Goal: Check status

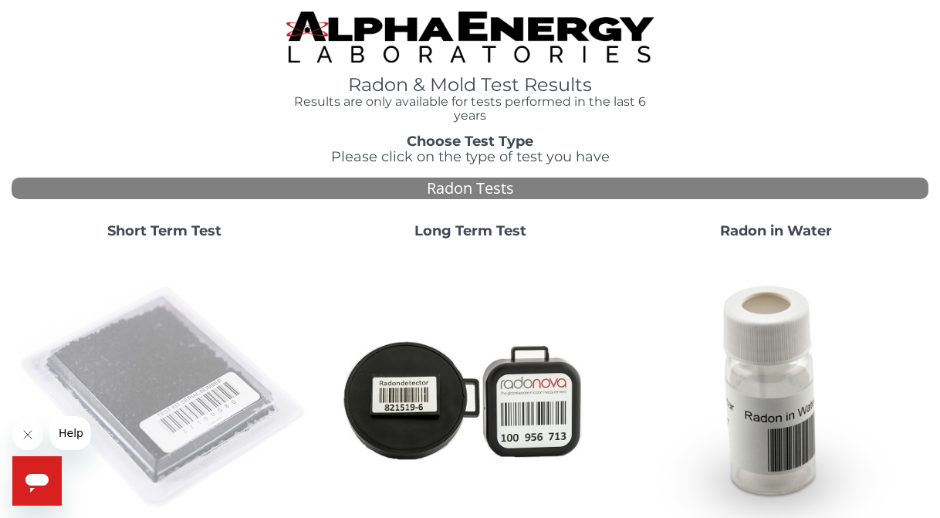
click at [169, 363] on img at bounding box center [164, 398] width 293 height 293
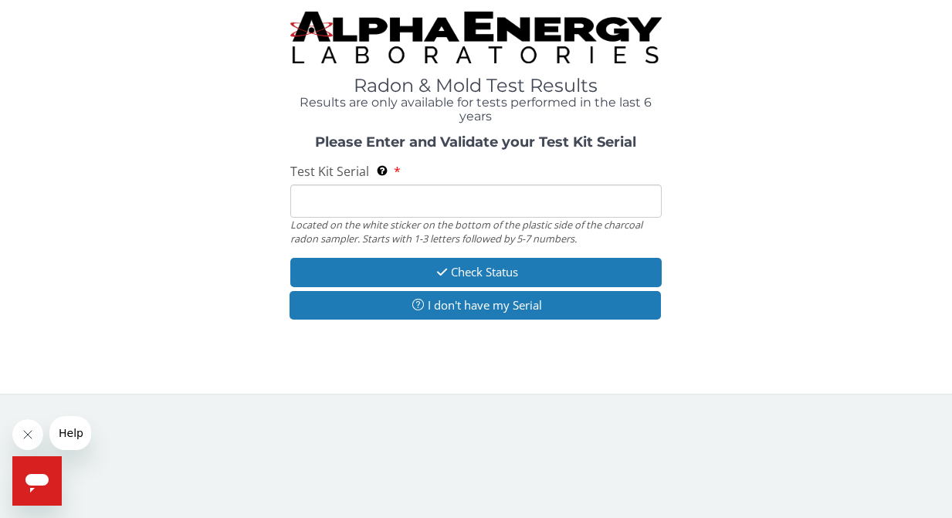
click at [325, 201] on input "Test Kit Serial Located on the white sticker on the bottom of the plastic side …" at bounding box center [475, 200] width 371 height 33
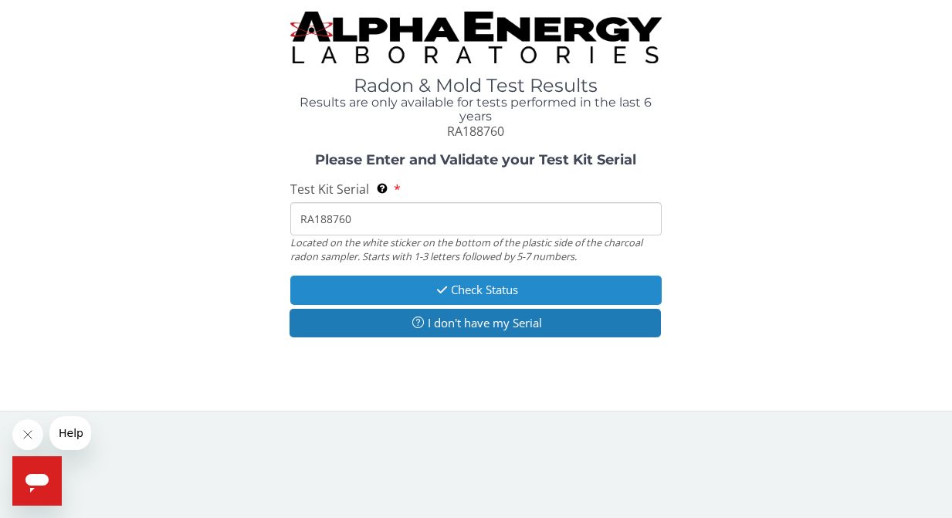
type input "RA188760"
click at [548, 280] on button "Check Status" at bounding box center [475, 290] width 371 height 29
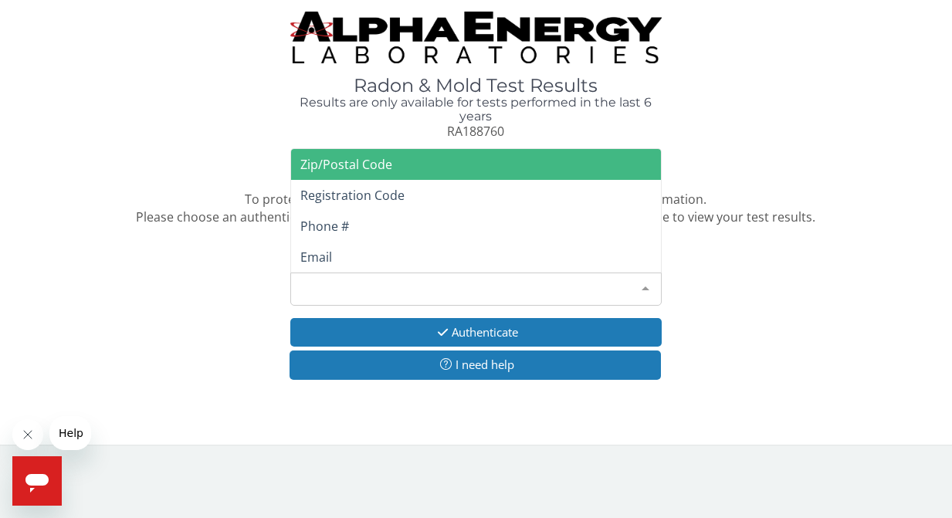
click at [647, 279] on div at bounding box center [645, 287] width 31 height 29
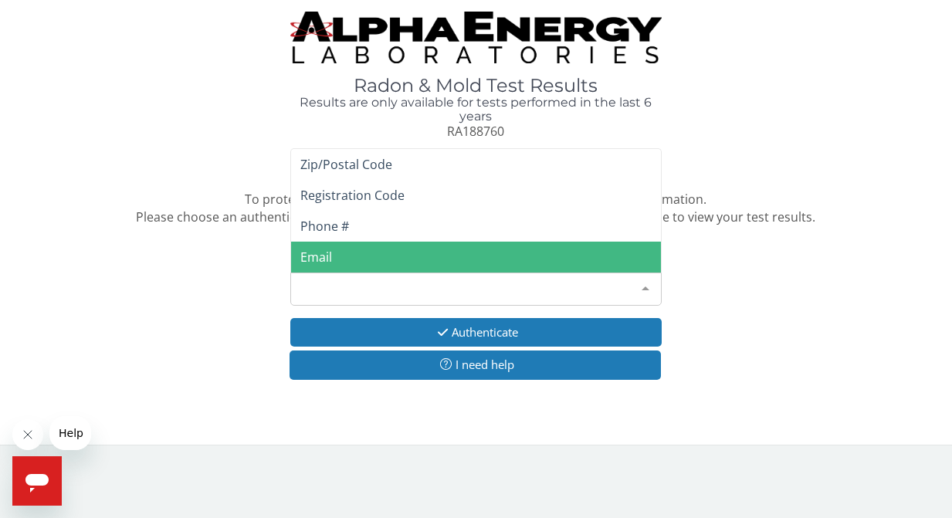
click at [420, 252] on span "Email" at bounding box center [476, 257] width 370 height 31
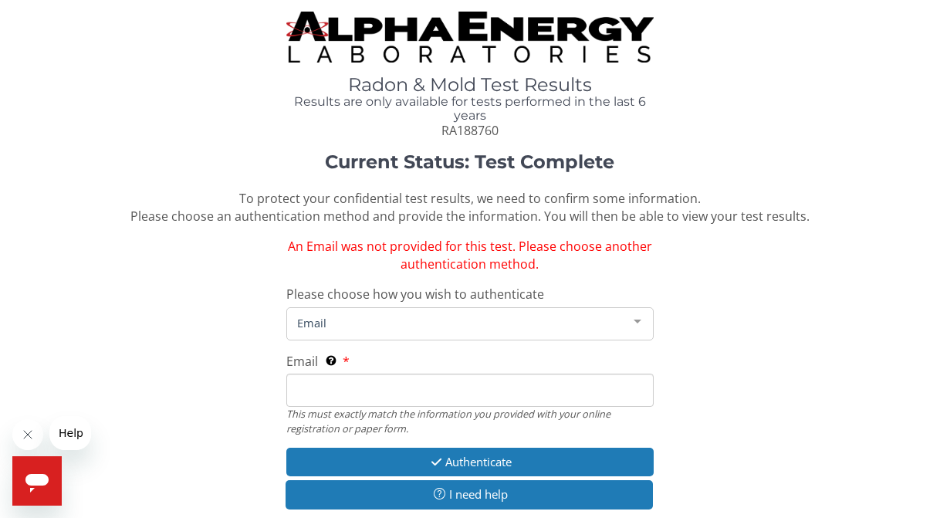
click at [636, 314] on div at bounding box center [637, 322] width 31 height 29
click at [637, 314] on div at bounding box center [637, 322] width 31 height 29
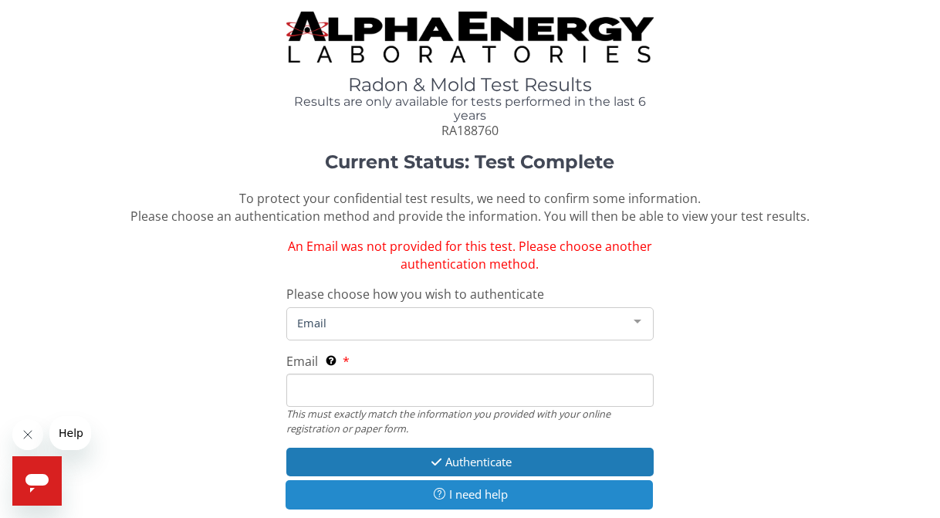
click at [621, 484] on button "I need help" at bounding box center [469, 494] width 367 height 29
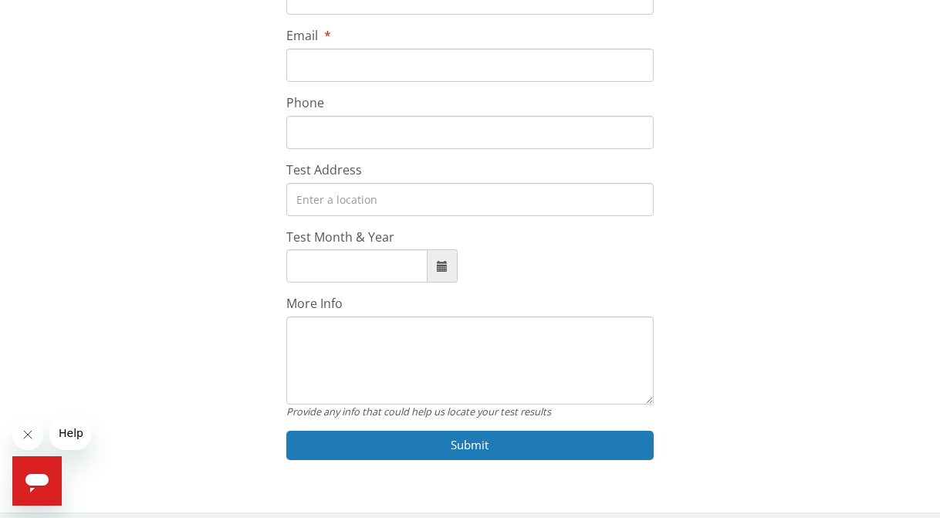
scroll to position [58, 0]
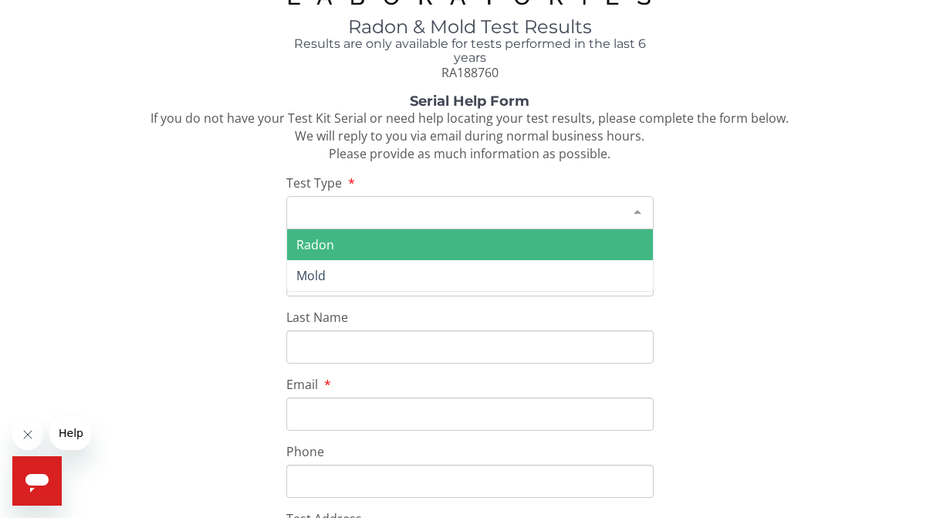
click at [638, 205] on div at bounding box center [637, 211] width 31 height 29
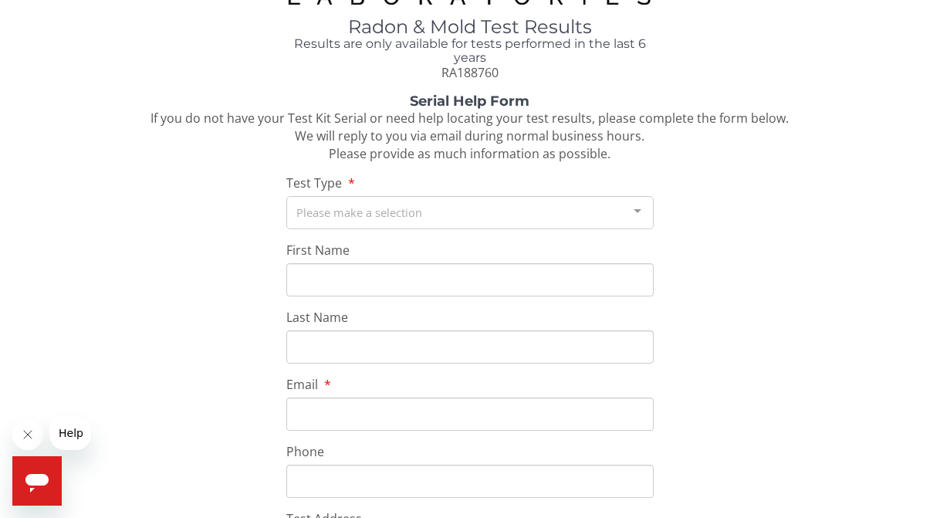
click at [326, 377] on label "Email" at bounding box center [308, 385] width 44 height 18
click at [326, 398] on input "Email" at bounding box center [469, 414] width 367 height 33
click at [269, 354] on div "Serial Help Form If you do not have your Test Kit Serial or need help locating …" at bounding box center [470, 459] width 917 height 731
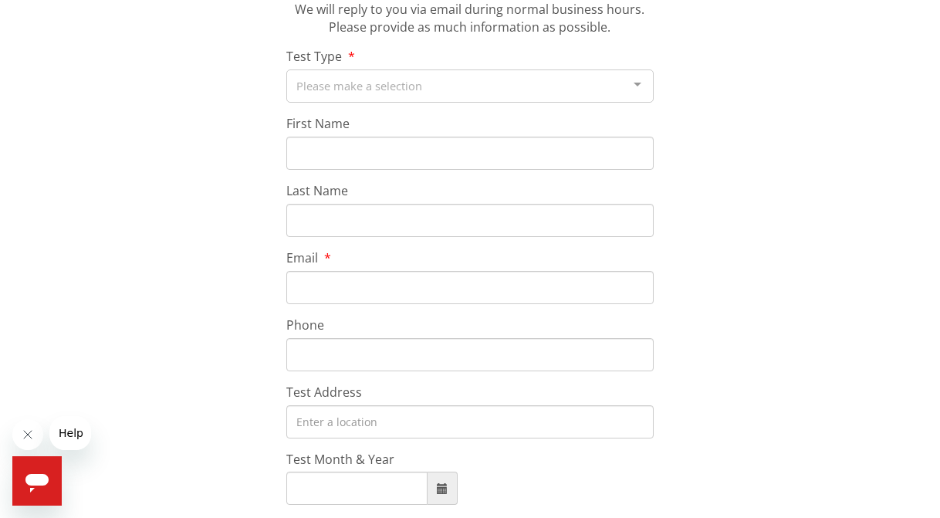
scroll to position [212, 0]
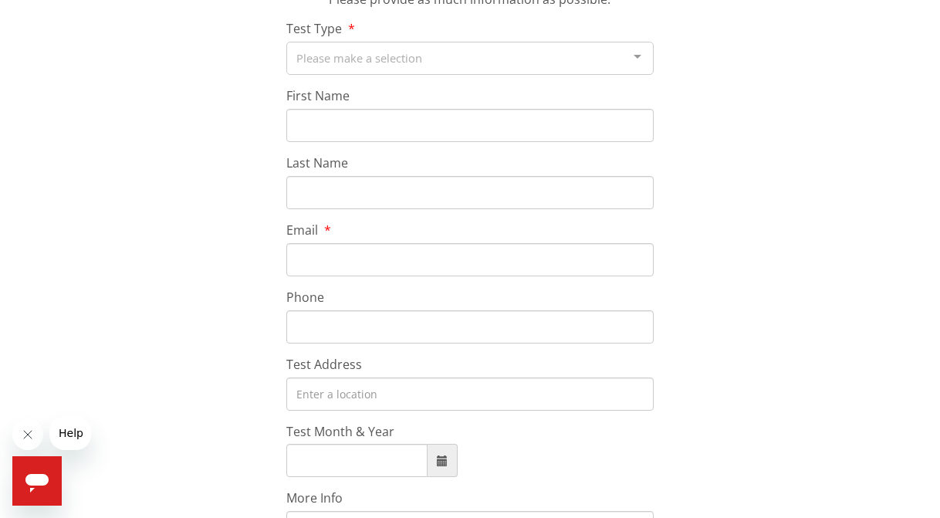
click at [441, 458] on span at bounding box center [443, 460] width 30 height 33
type input "[DATE]"
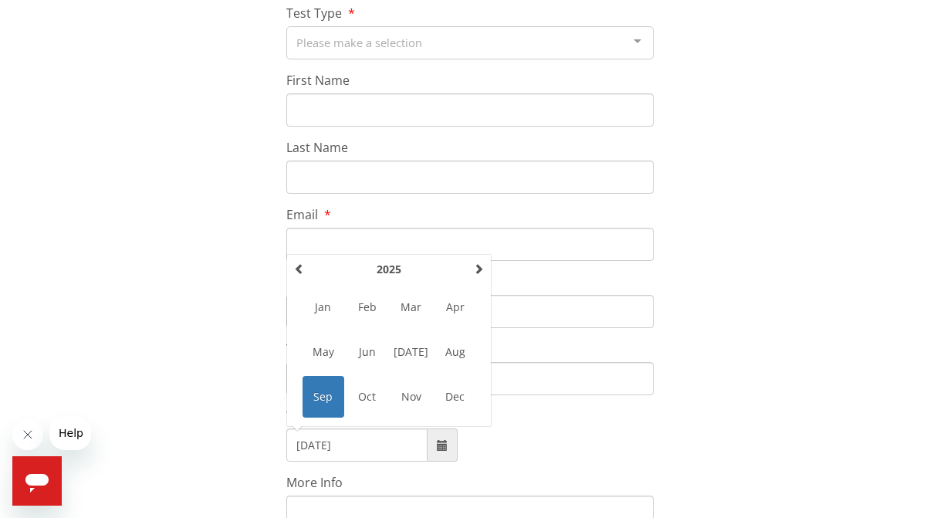
scroll to position [225, 0]
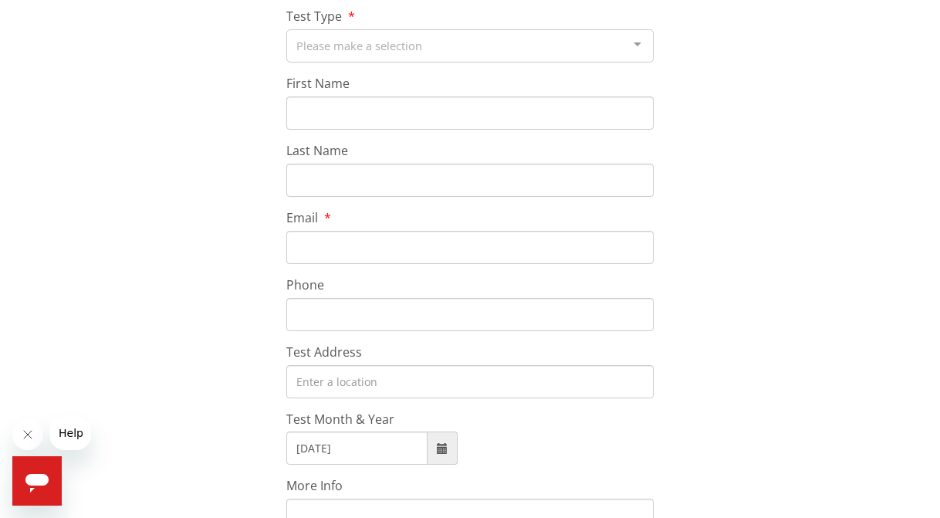
click at [46, 479] on icon "Open messaging window" at bounding box center [36, 483] width 23 height 19
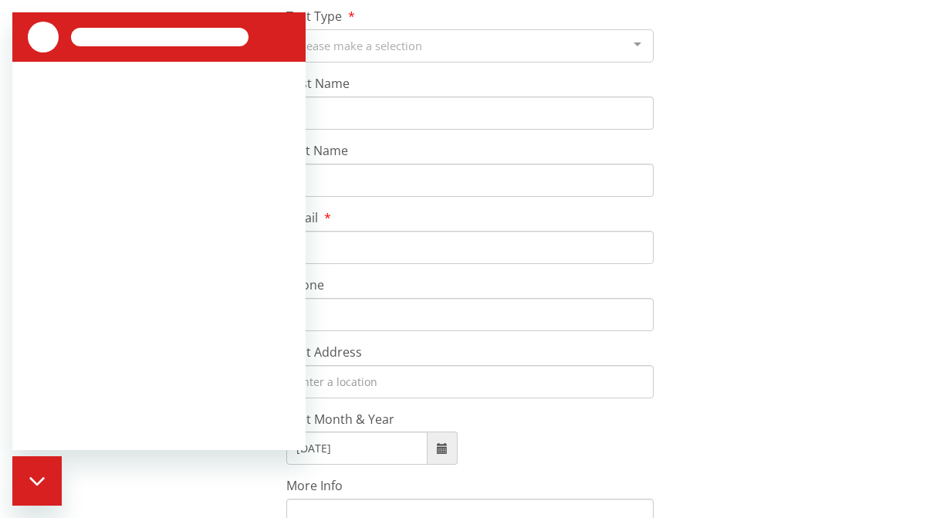
scroll to position [0, 0]
click at [46, 476] on div "Close messaging window" at bounding box center [37, 481] width 46 height 46
